Goal: Information Seeking & Learning: Learn about a topic

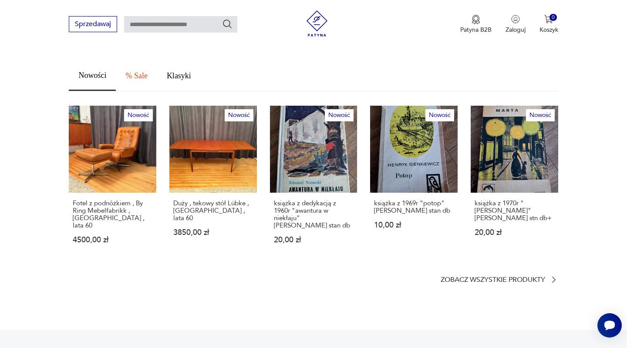
scroll to position [481, 0]
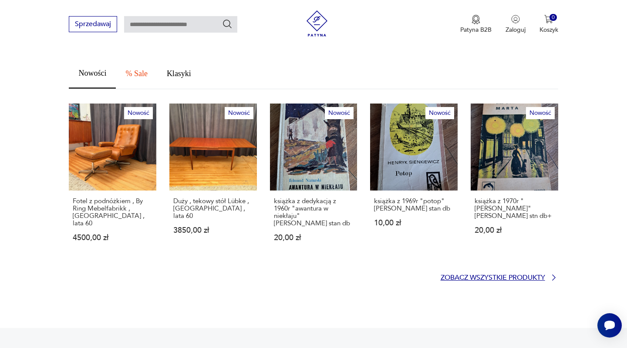
click at [527, 275] on p "Zobacz wszystkie produkty" at bounding box center [493, 278] width 105 height 6
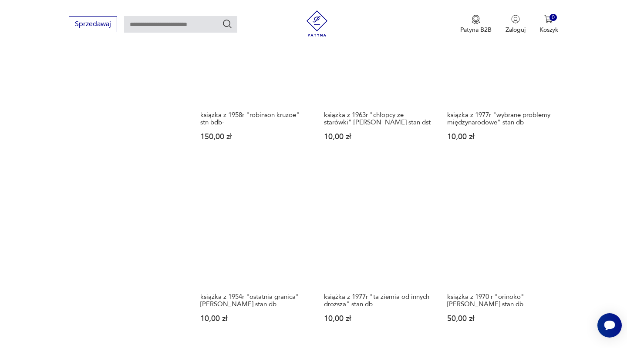
scroll to position [787, 0]
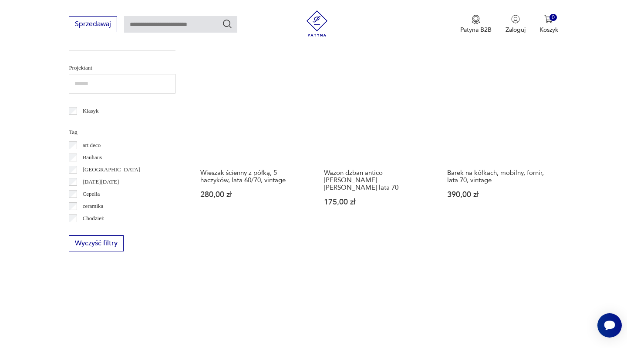
scroll to position [735, 0]
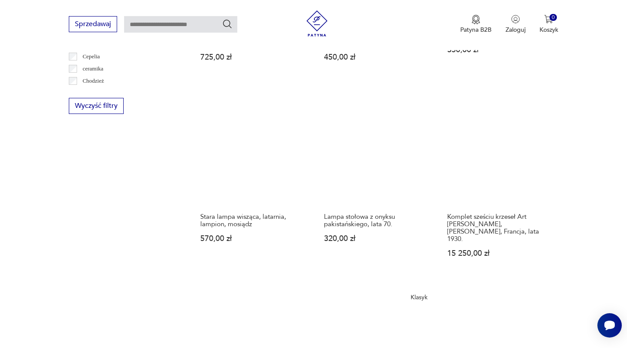
scroll to position [658, 0]
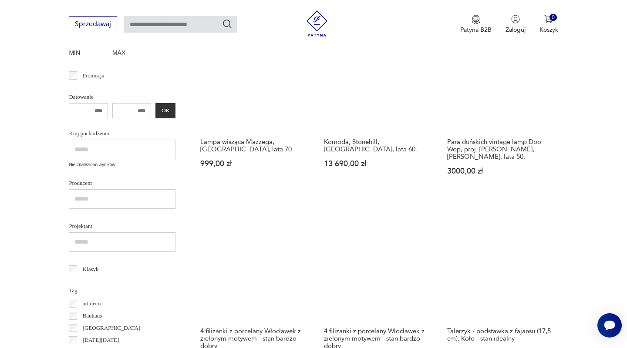
scroll to position [362, 0]
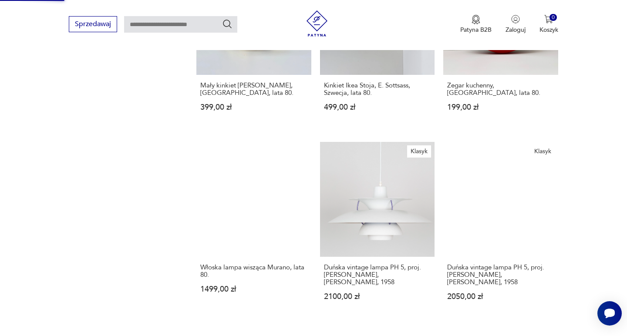
scroll to position [770, 0]
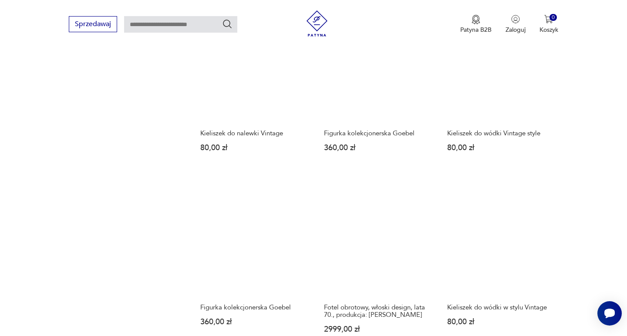
scroll to position [831, 0]
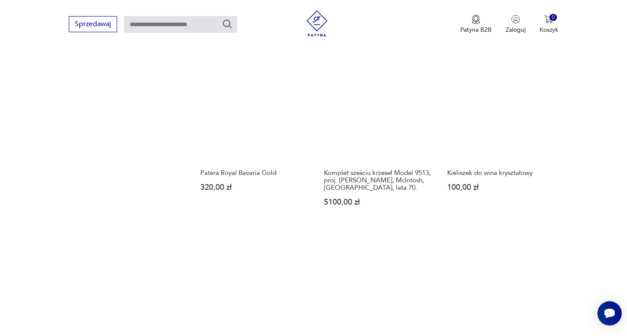
scroll to position [753, 0]
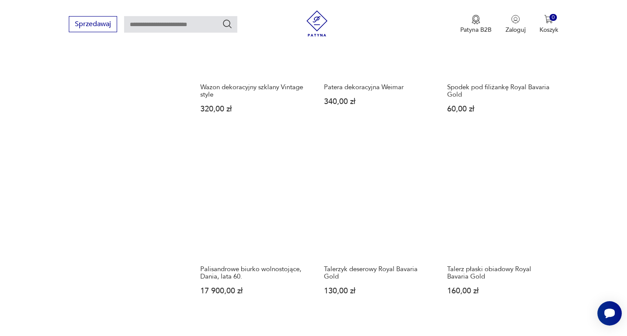
scroll to position [854, 0]
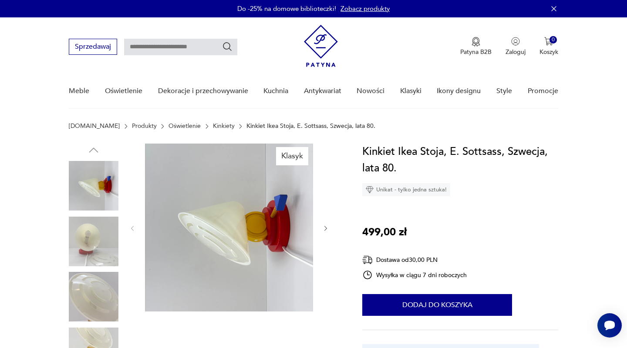
click at [93, 241] on img at bounding box center [94, 242] width 50 height 50
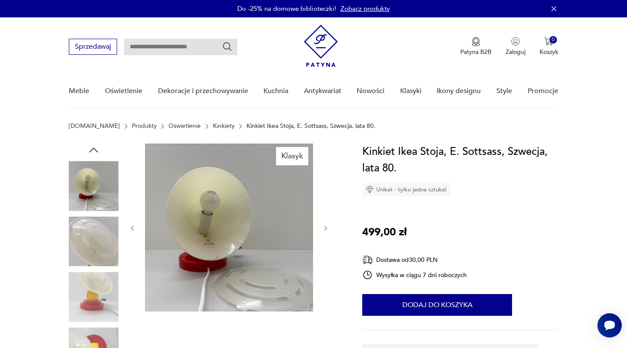
click at [94, 246] on img at bounding box center [94, 242] width 50 height 50
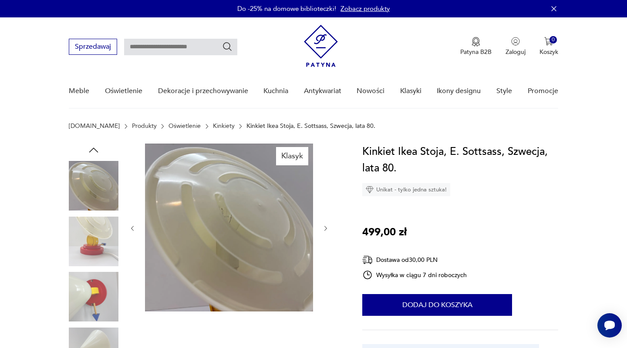
click at [94, 246] on img at bounding box center [94, 242] width 50 height 50
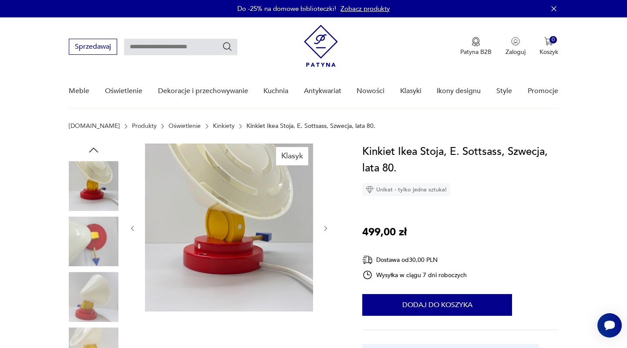
click at [94, 246] on img at bounding box center [94, 242] width 50 height 50
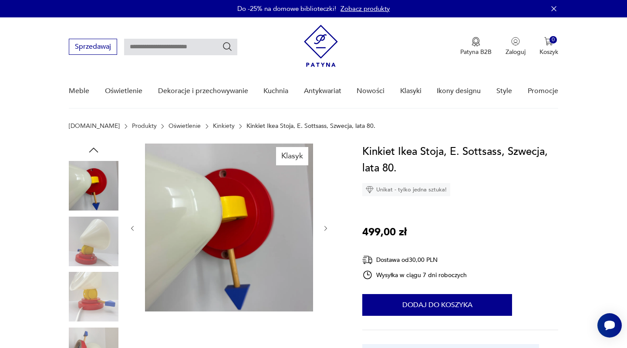
click at [94, 246] on img at bounding box center [94, 242] width 50 height 50
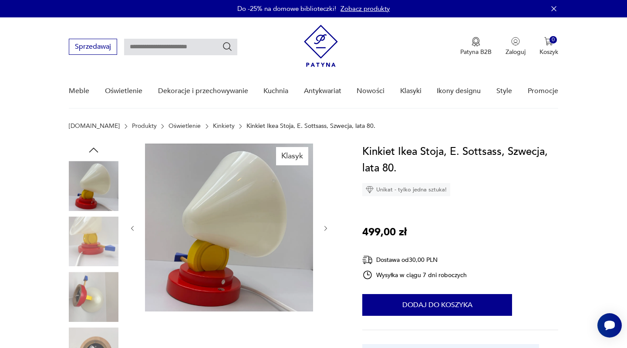
click at [94, 246] on img at bounding box center [94, 242] width 50 height 50
